Goal: Task Accomplishment & Management: Manage account settings

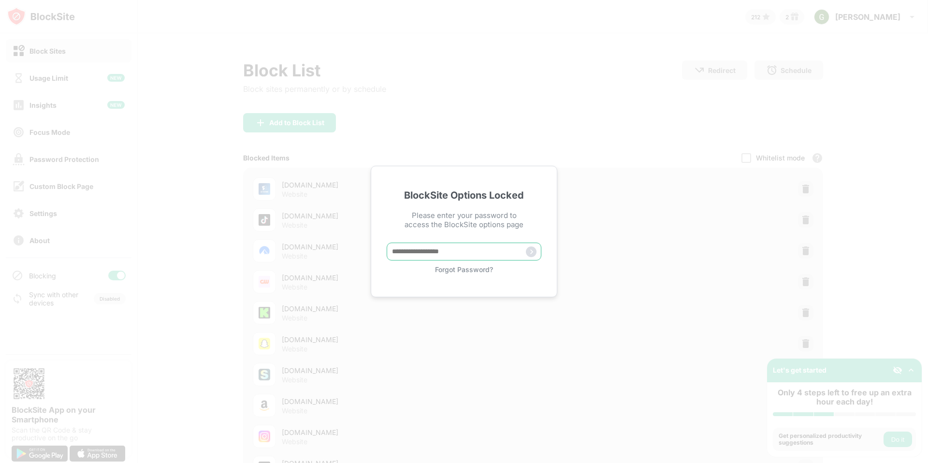
click at [420, 246] on input "text" at bounding box center [464, 252] width 155 height 18
type input "*****"
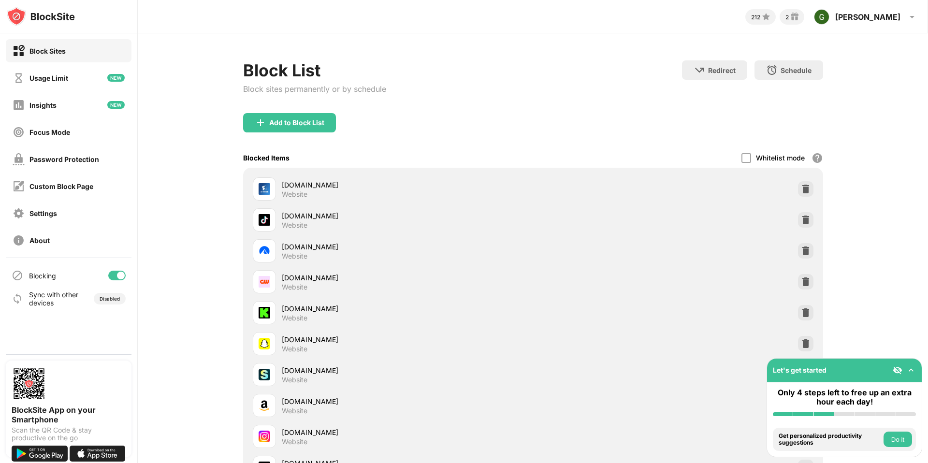
click at [111, 271] on div at bounding box center [116, 276] width 17 height 10
